Goal: Transaction & Acquisition: Book appointment/travel/reservation

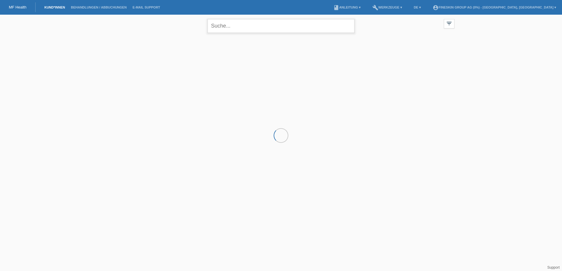
click at [226, 22] on input "text" at bounding box center [280, 26] width 147 height 14
type input "c"
type input "[PERSON_NAME]"
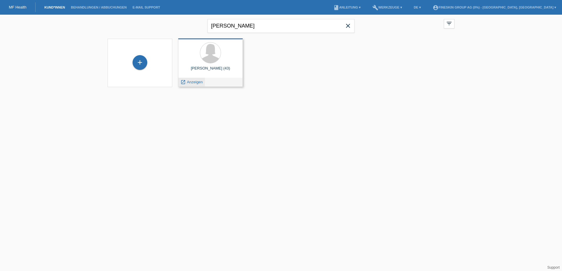
click at [193, 84] on span "Anzeigen" at bounding box center [195, 82] width 16 height 4
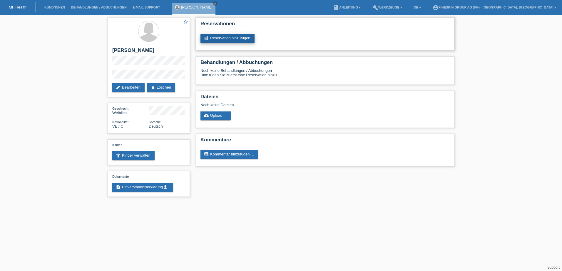
click at [229, 36] on link "post_add Reservation hinzufügen" at bounding box center [227, 38] width 54 height 9
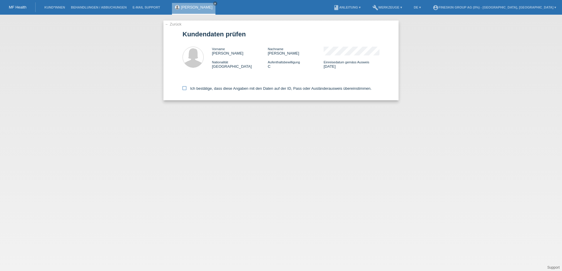
click at [218, 88] on label "Ich bestätige, dass diese Angaben mit den Daten auf der ID, Pass oder Ausländer…" at bounding box center [276, 88] width 189 height 4
click at [186, 88] on input "Ich bestätige, dass diese Angaben mit den Daten auf der ID, Pass oder Ausländer…" at bounding box center [184, 88] width 4 height 4
checkbox input "true"
